Goal: Transaction & Acquisition: Subscribe to service/newsletter

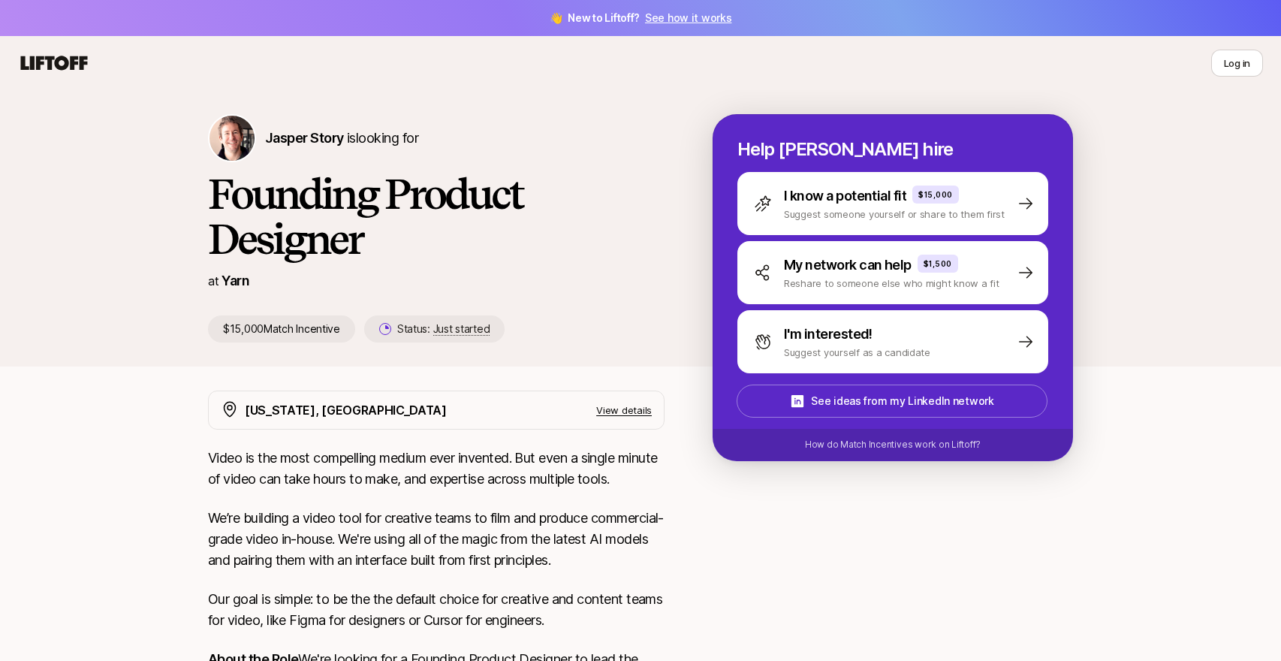
click at [712, 16] on link "See how it works" at bounding box center [688, 17] width 87 height 13
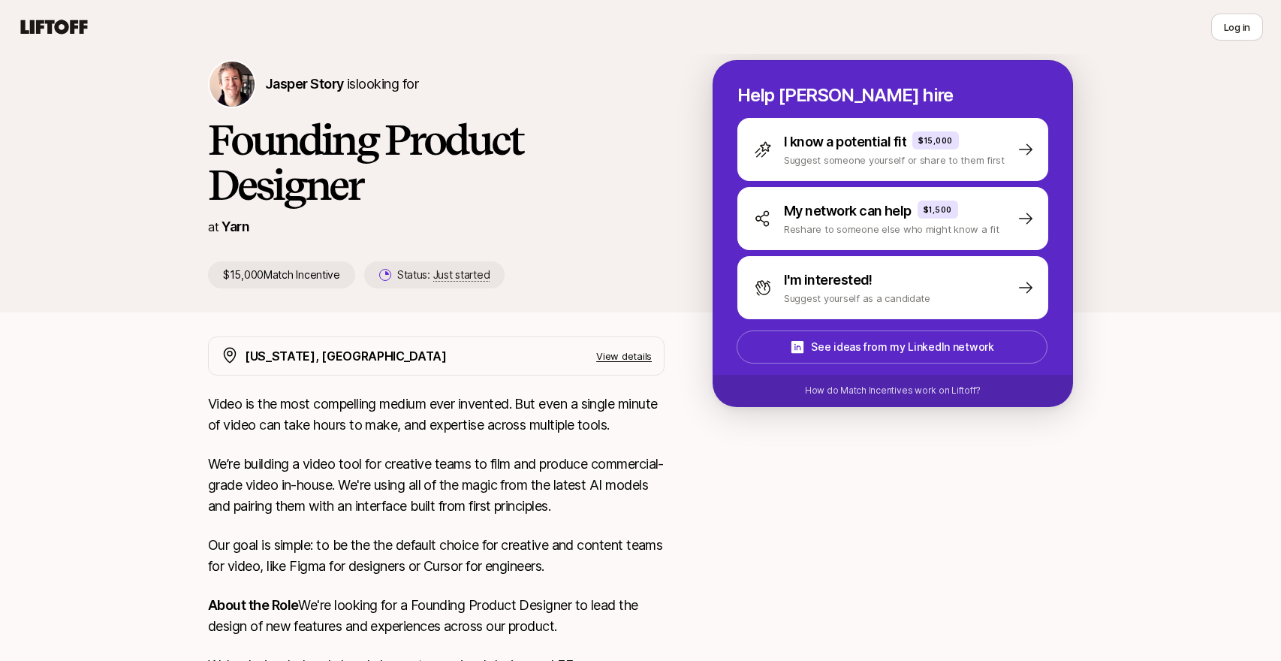
scroll to position [34, 0]
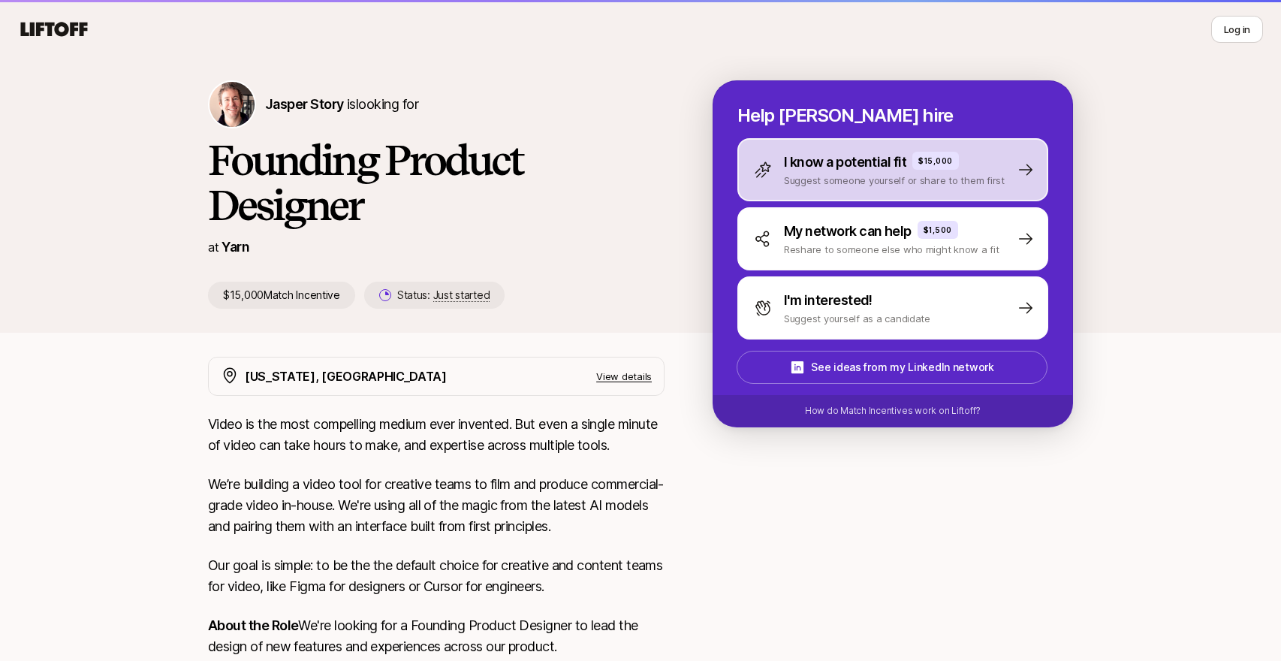
click at [844, 162] on p "I know a potential fit" at bounding box center [845, 162] width 122 height 21
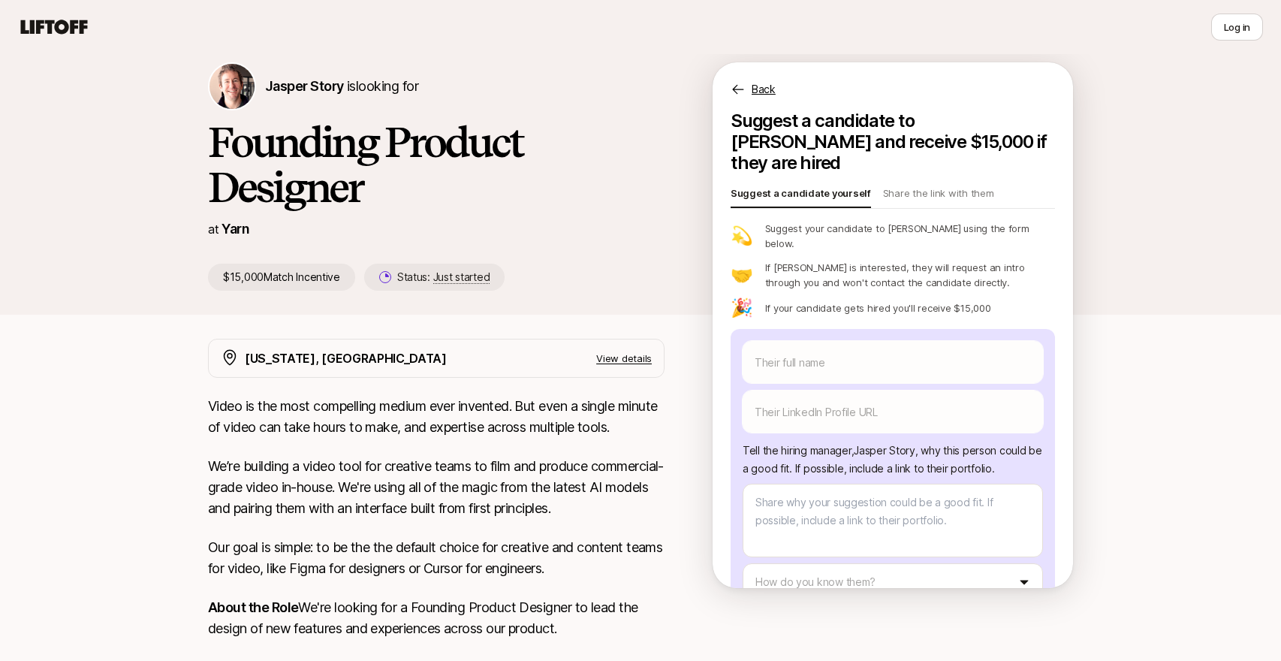
scroll to position [0, 0]
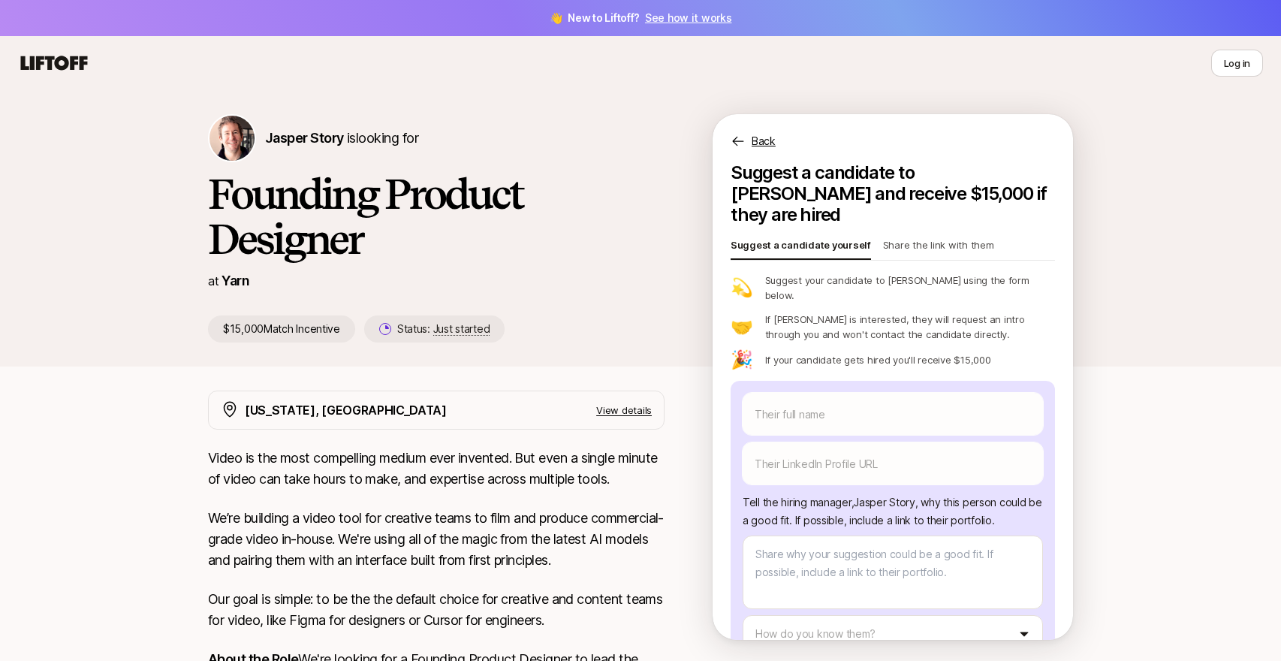
click at [938, 237] on p "Share the link with them" at bounding box center [938, 247] width 111 height 21
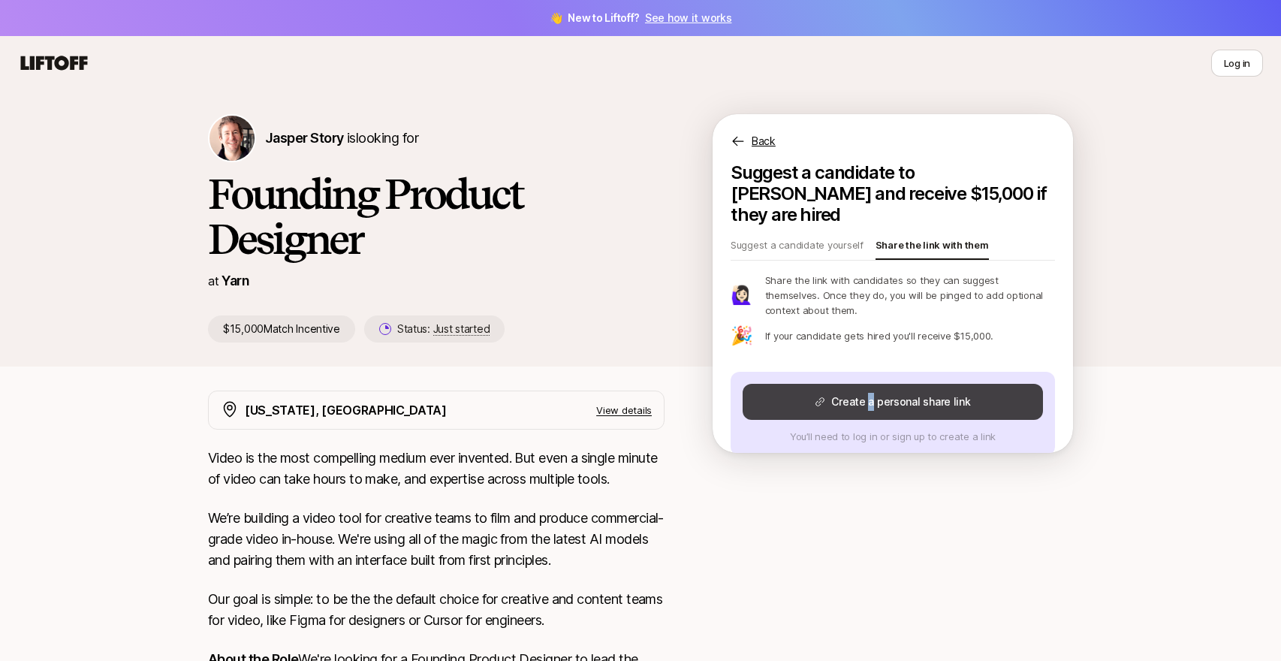
copy button "a"
click at [852, 384] on button "Create a personal share link" at bounding box center [893, 402] width 300 height 36
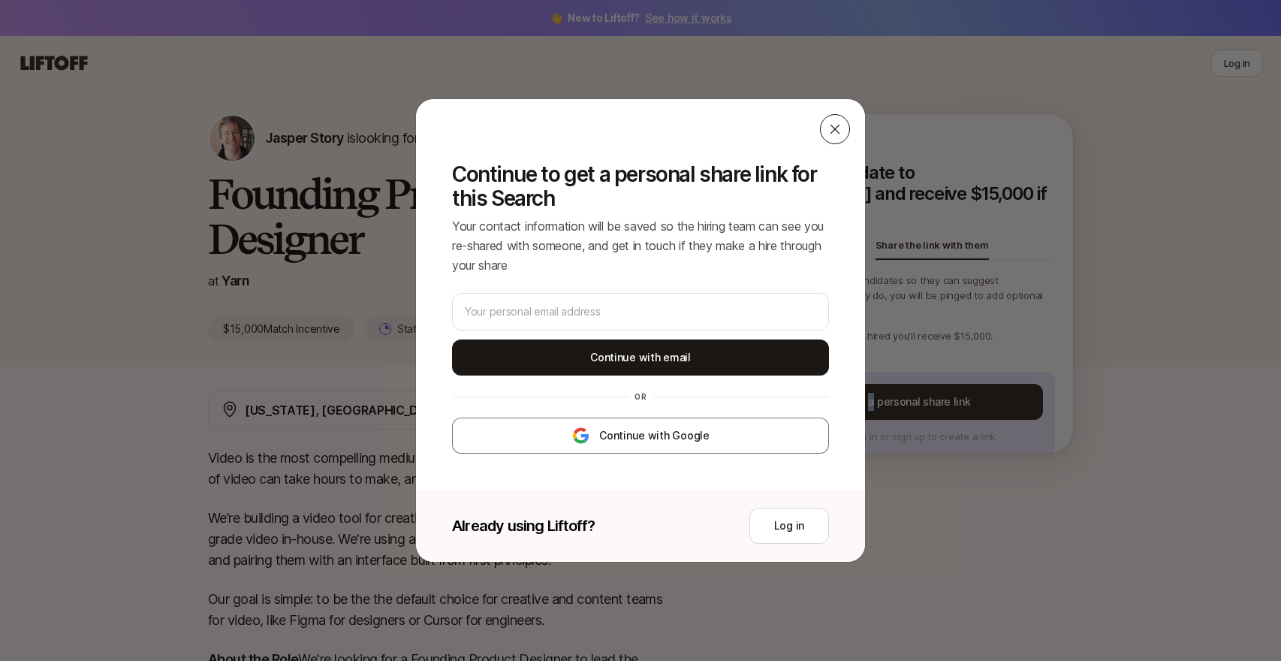
click at [825, 132] on div at bounding box center [835, 129] width 30 height 30
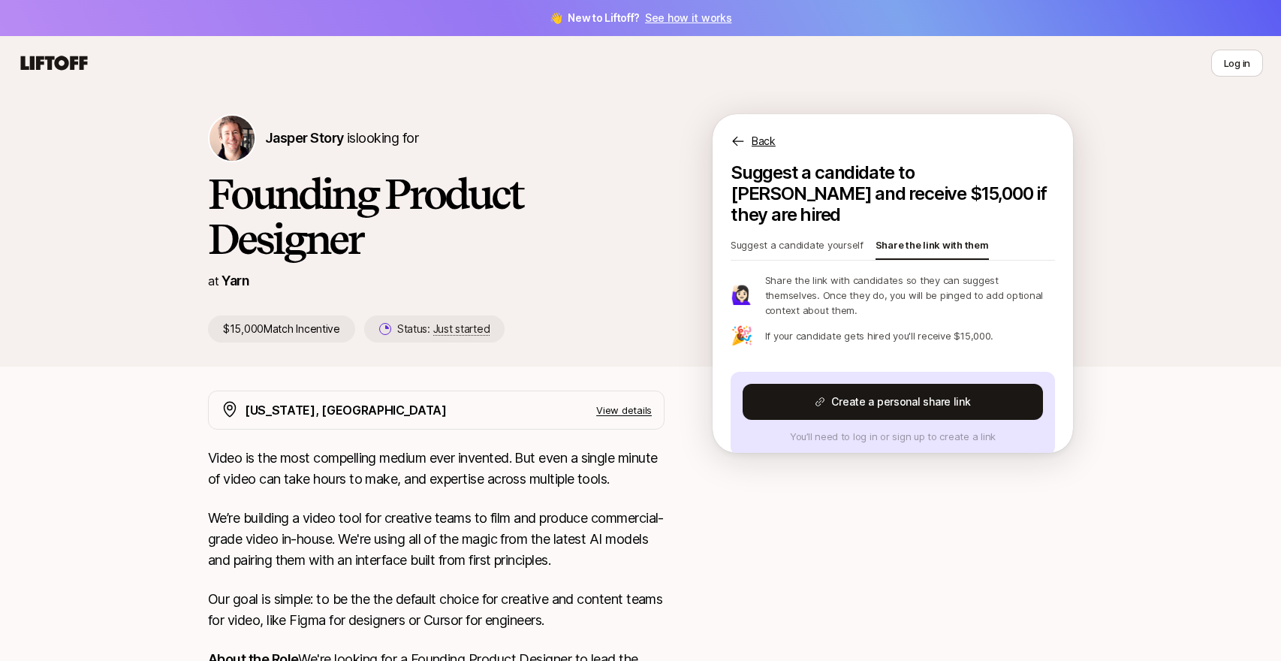
click at [804, 237] on p "Suggest a candidate yourself" at bounding box center [797, 247] width 133 height 21
type textarea "x"
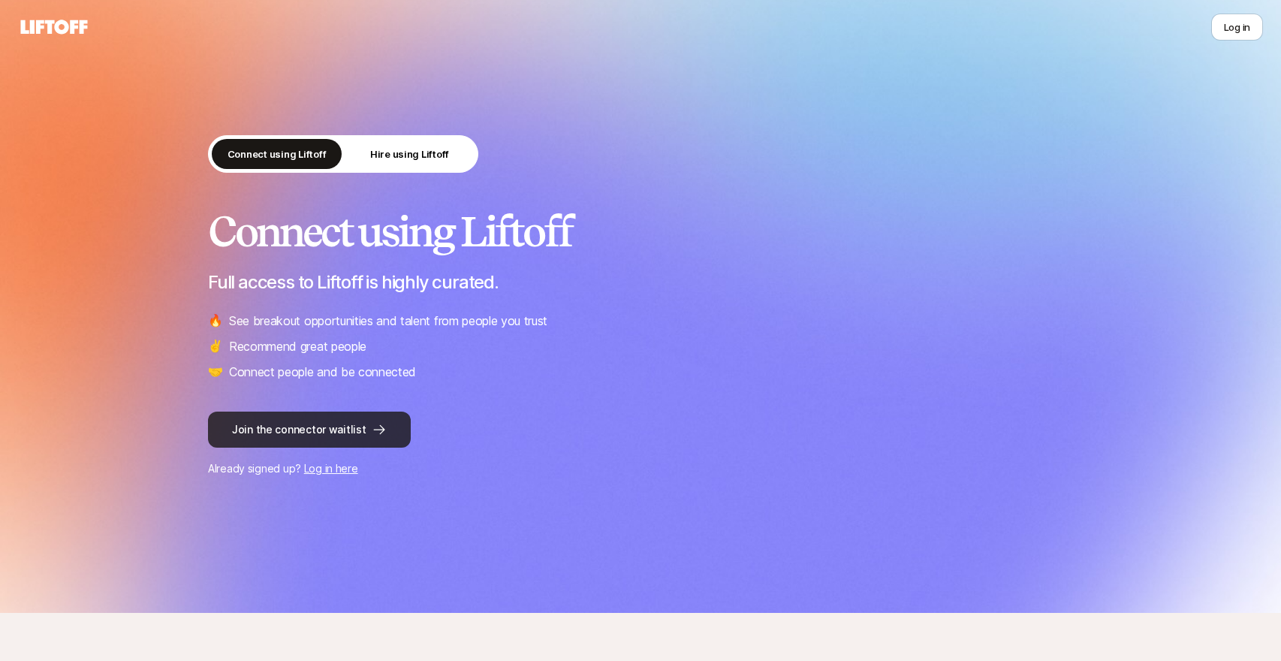
click at [324, 423] on button "Join the connector waitlist" at bounding box center [309, 430] width 203 height 36
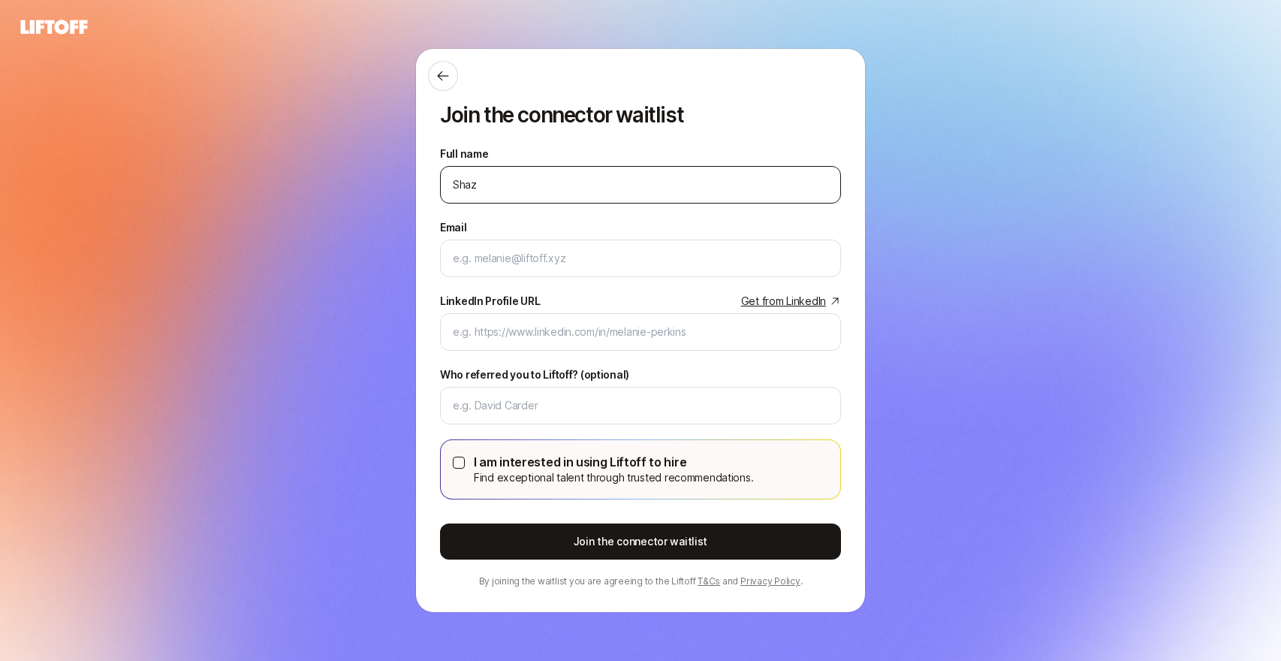
type input "Shaz"
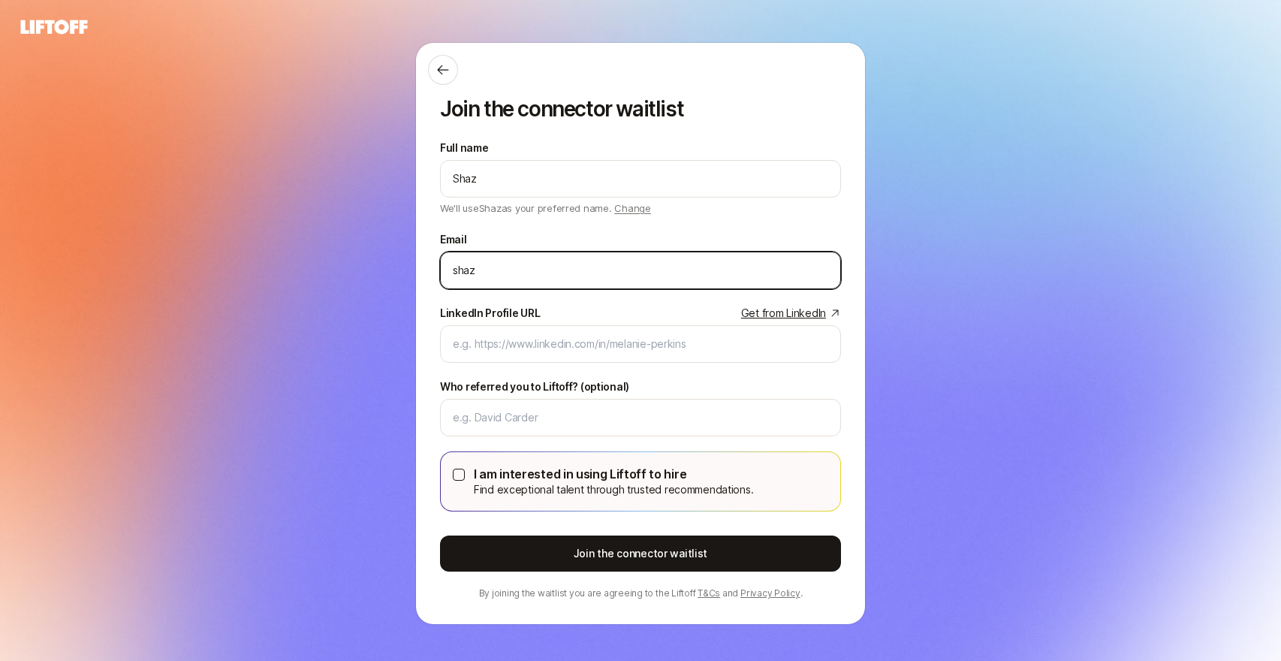
type input "[EMAIL_ADDRESS][DOMAIN_NAME]"
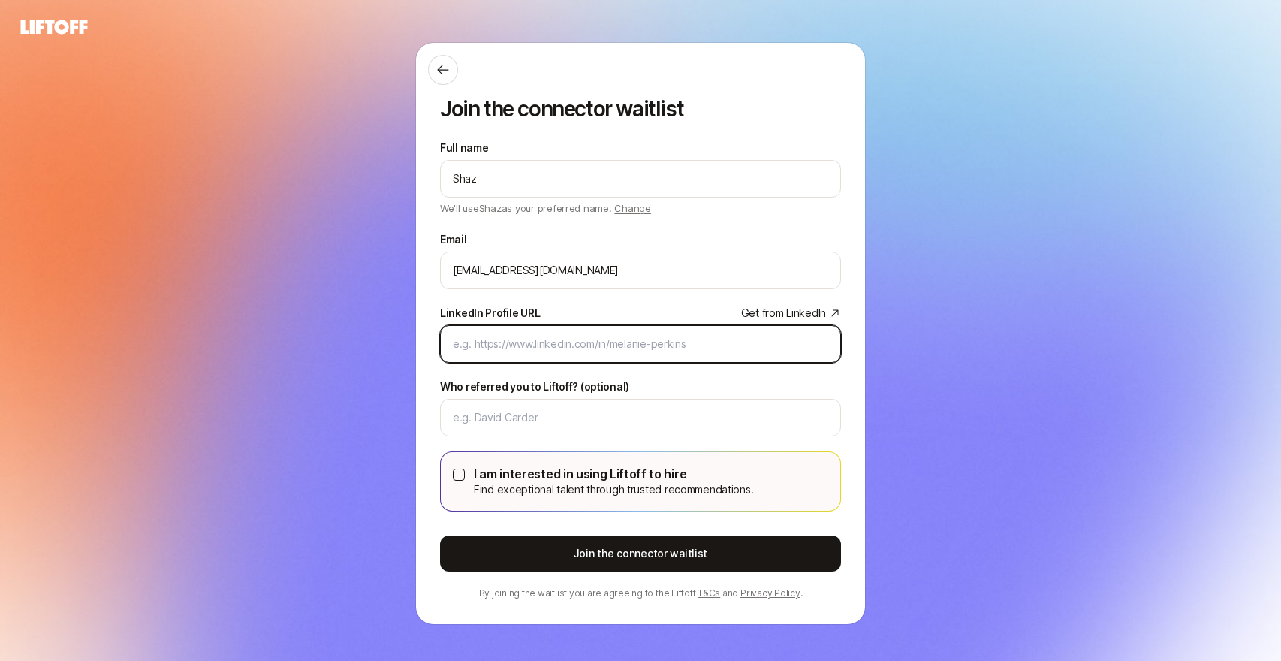
click at [567, 347] on input "LinkedIn Profile URL Get from LinkedIn" at bounding box center [641, 344] width 376 height 18
paste input "[URL][DOMAIN_NAME]"
type input "[URL][DOMAIN_NAME]"
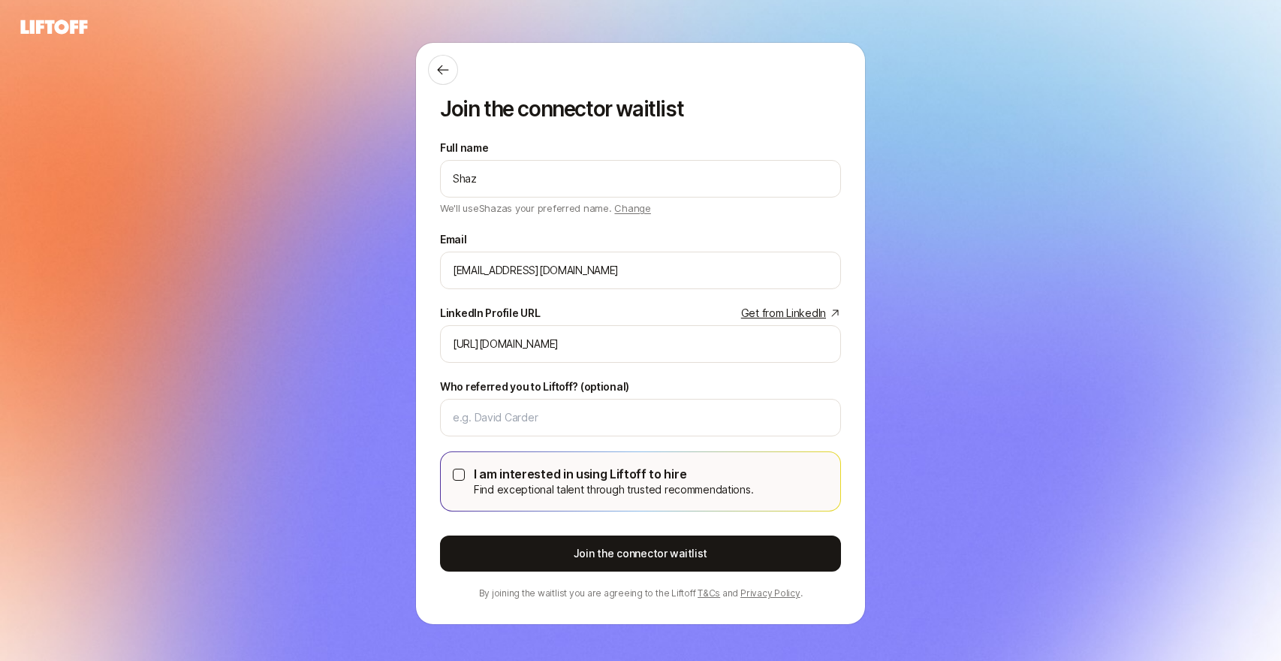
click at [348, 409] on div "Join the connector waitlist Full name Shaz We'll use Shaz as your preferred nam…" at bounding box center [640, 333] width 1281 height 583
